Goal: Transaction & Acquisition: Obtain resource

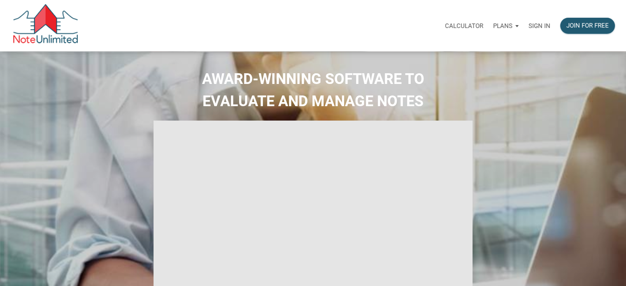
click at [536, 23] on p "Sign in" at bounding box center [539, 25] width 22 height 7
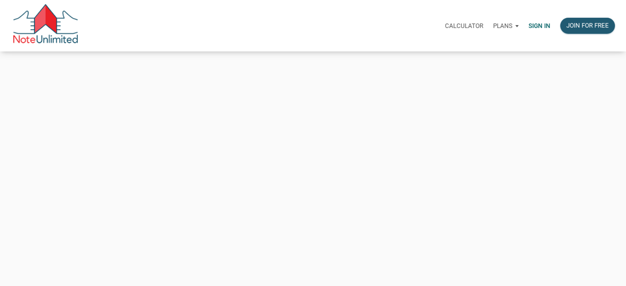
type input "tom@thepropertyforce.com"
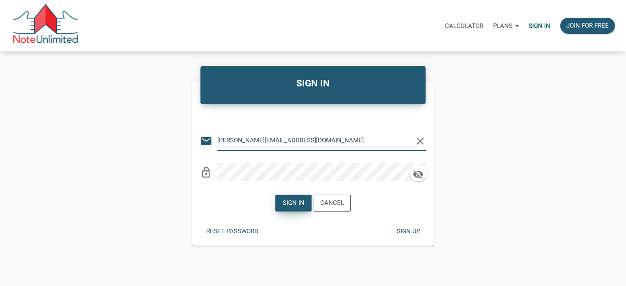
click at [293, 205] on div "Sign in" at bounding box center [294, 202] width 22 height 9
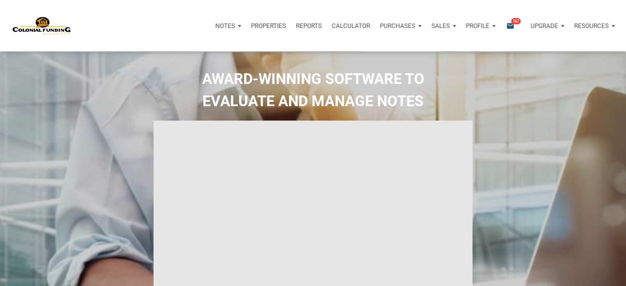
type input "Introduction to new features"
select select
click at [507, 23] on icon "email" at bounding box center [510, 25] width 10 height 9
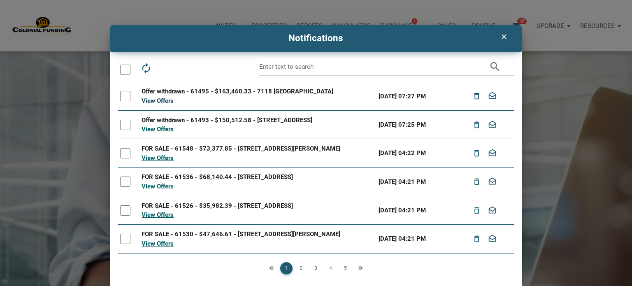
click at [155, 100] on link "View Offers" at bounding box center [158, 100] width 32 height 7
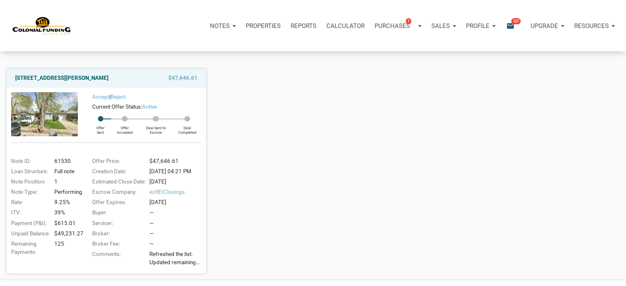
scroll to position [83, 0]
click at [400, 23] on p "Purchases" at bounding box center [392, 25] width 35 height 7
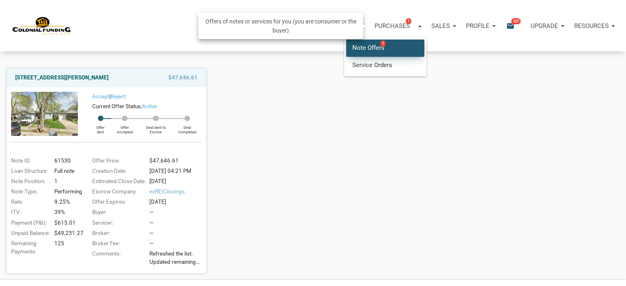
click at [374, 47] on link "Note Offers 1" at bounding box center [385, 48] width 78 height 17
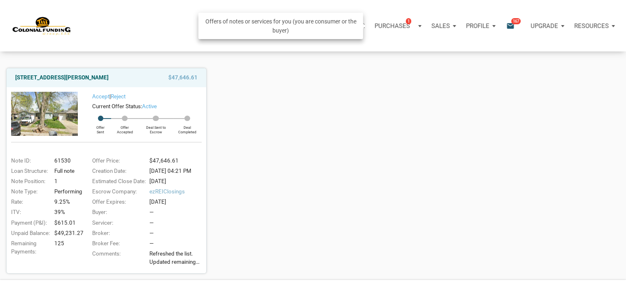
click at [393, 24] on p "Purchases" at bounding box center [392, 25] width 35 height 7
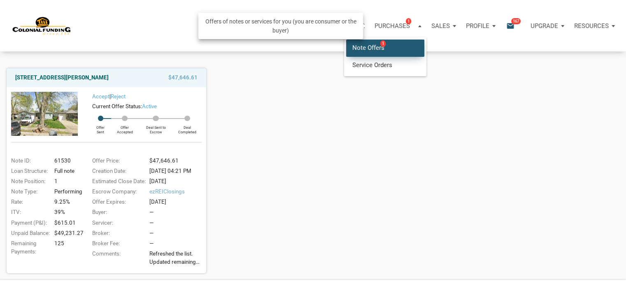
click at [380, 42] on span "1" at bounding box center [382, 43] width 5 height 7
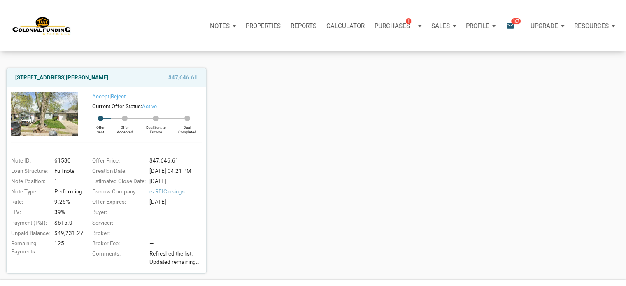
click at [512, 25] on icon "email" at bounding box center [510, 25] width 10 height 9
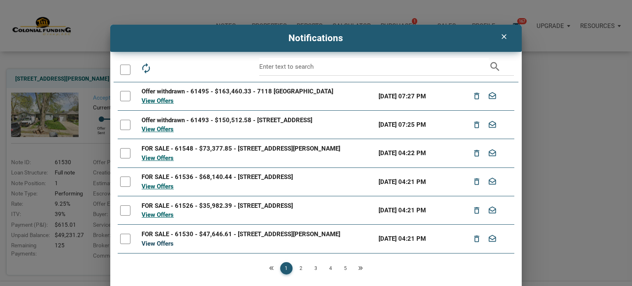
click at [158, 244] on link "View Offers" at bounding box center [158, 243] width 32 height 7
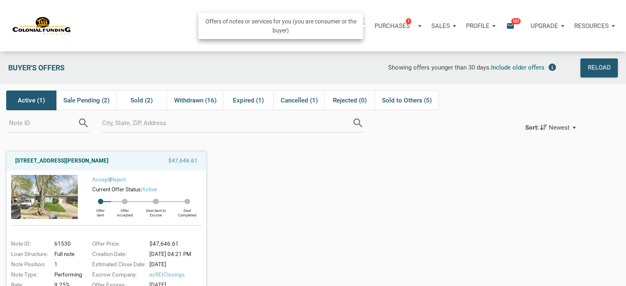
click at [400, 26] on p "Purchases" at bounding box center [392, 25] width 35 height 7
